Goal: Check status: Check status

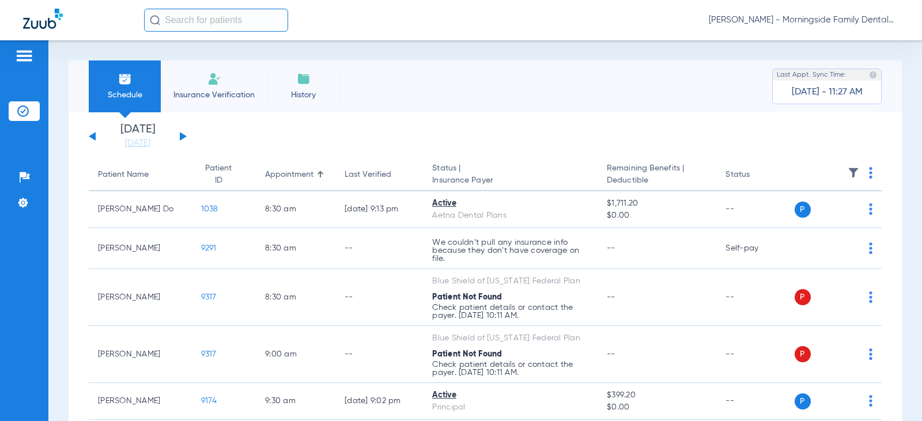
click at [182, 138] on button at bounding box center [183, 136] width 7 height 9
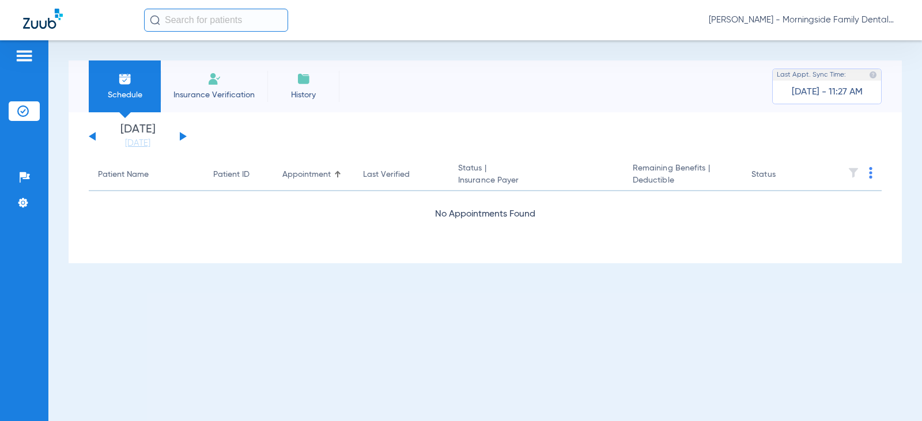
click at [183, 134] on div "[DATE] [DATE] [DATE] [DATE] [DATE] [DATE] [DATE] [DATE] [DATE] [DATE] [DATE] [D…" at bounding box center [138, 136] width 98 height 25
click at [181, 134] on button at bounding box center [183, 136] width 7 height 9
click at [180, 135] on button at bounding box center [183, 136] width 7 height 9
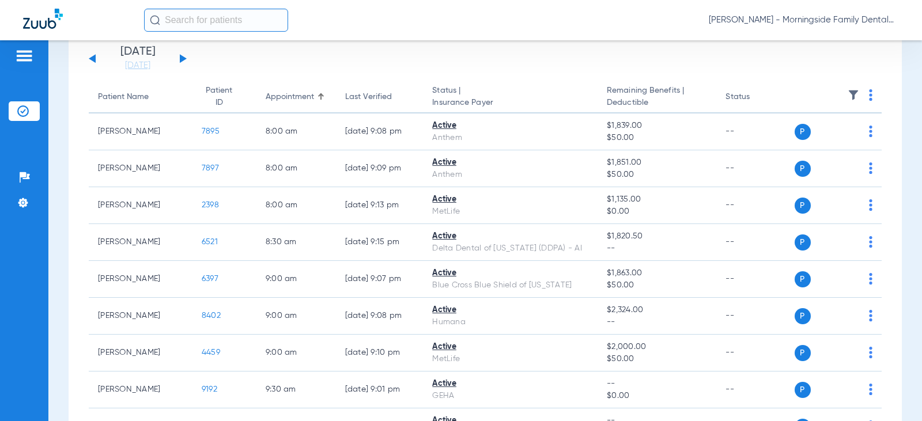
scroll to position [58, 0]
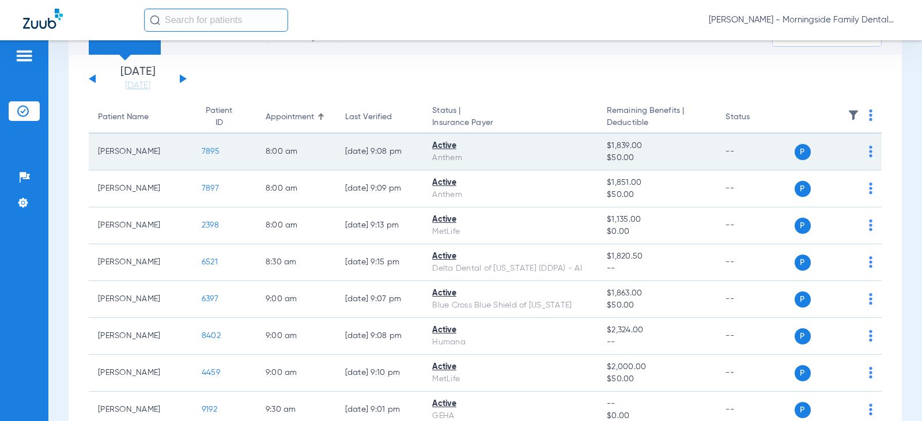
click at [209, 153] on td "7895" at bounding box center [224, 152] width 64 height 37
click at [209, 153] on span "7895" at bounding box center [211, 151] width 18 height 8
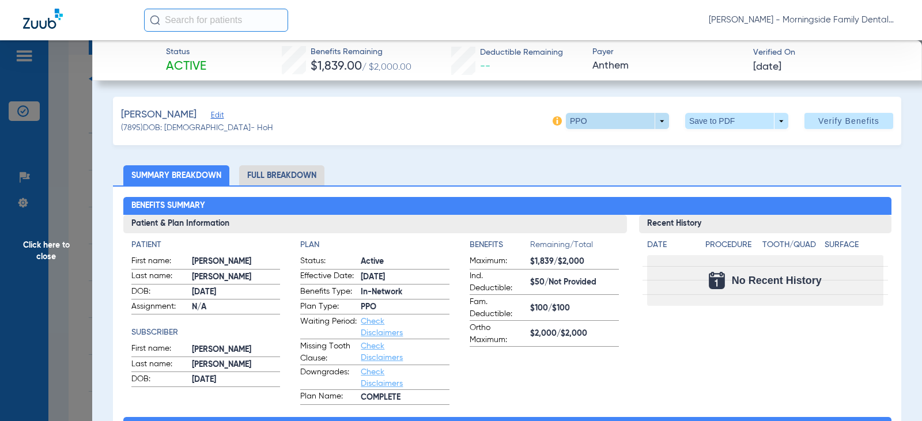
click at [617, 118] on span at bounding box center [618, 121] width 28 height 28
click at [617, 124] on div at bounding box center [461, 210] width 922 height 421
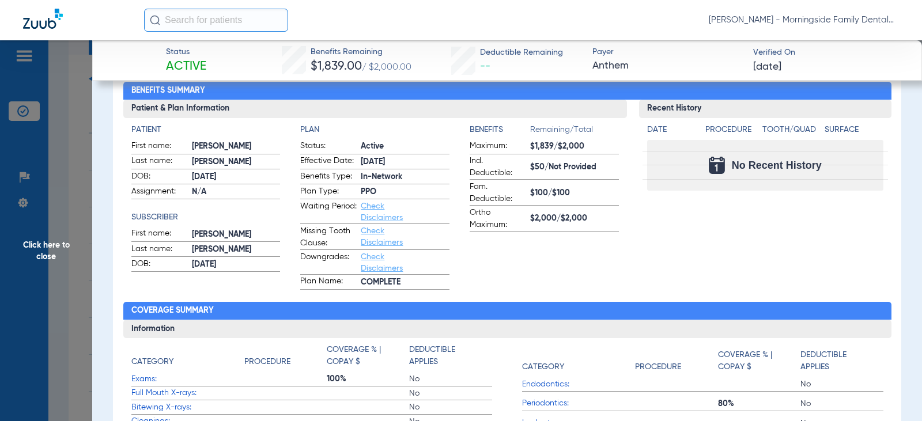
scroll to position [0, 0]
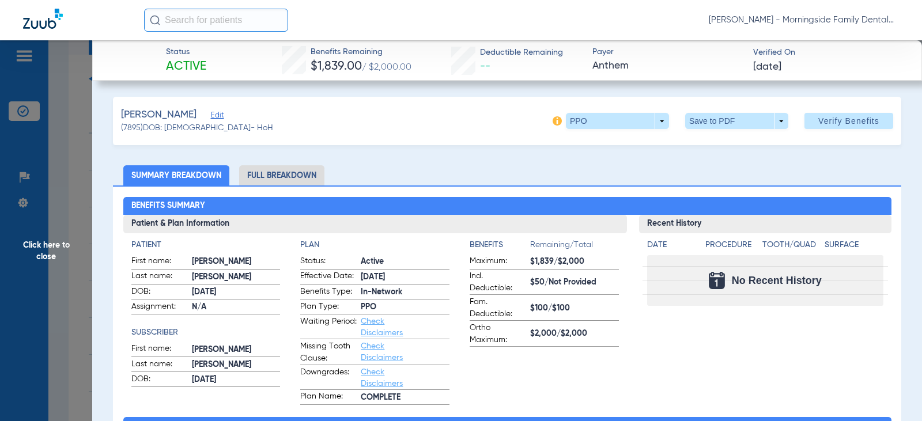
drag, startPoint x: 75, startPoint y: 120, endPoint x: 58, endPoint y: 194, distance: 76.2
click at [72, 124] on span "Click here to close" at bounding box center [46, 250] width 92 height 421
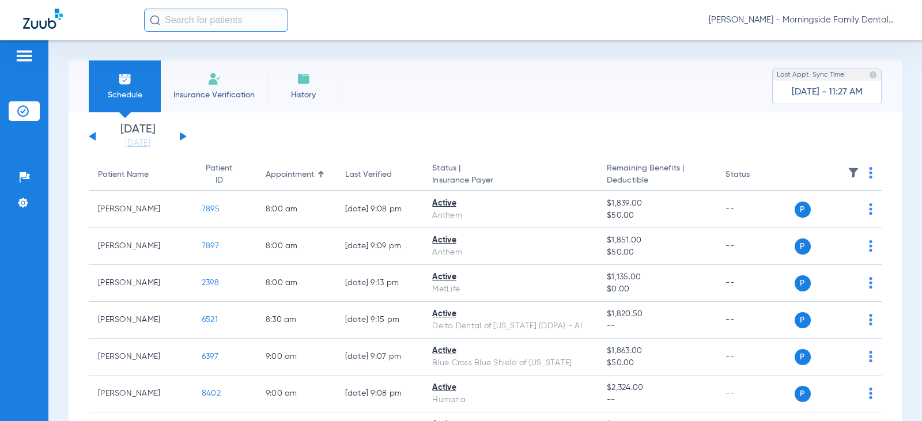
drag, startPoint x: 180, startPoint y: 131, endPoint x: 173, endPoint y: 151, distance: 21.0
click at [180, 131] on div "[DATE] [DATE] [DATE] [DATE] [DATE] [DATE] [DATE] [DATE] [DATE] [DATE] [DATE] [D…" at bounding box center [138, 136] width 98 height 25
click at [183, 137] on button at bounding box center [183, 136] width 7 height 9
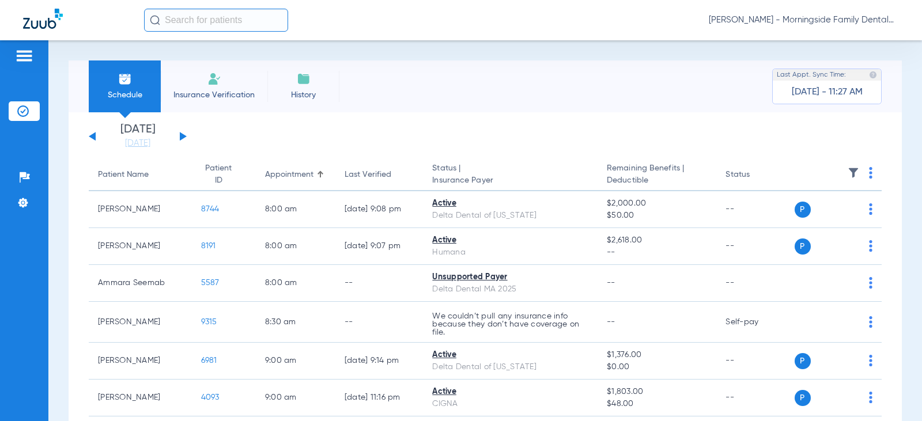
click at [183, 135] on button at bounding box center [183, 136] width 7 height 9
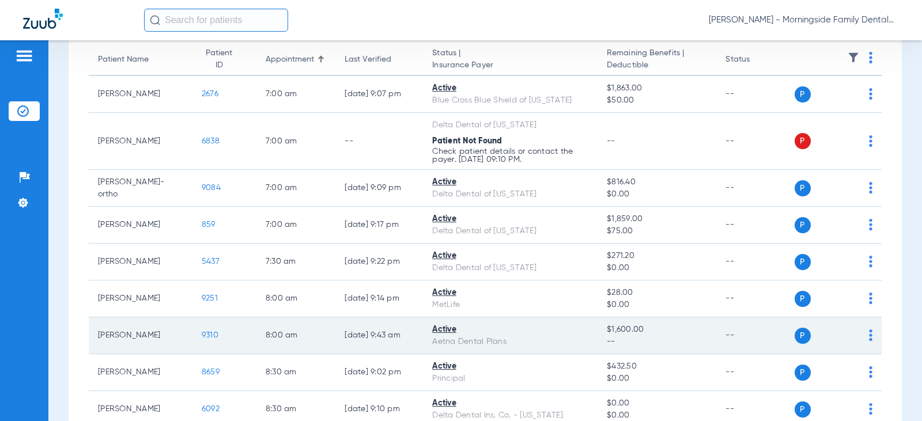
scroll to position [173, 0]
